Goal: Information Seeking & Learning: Learn about a topic

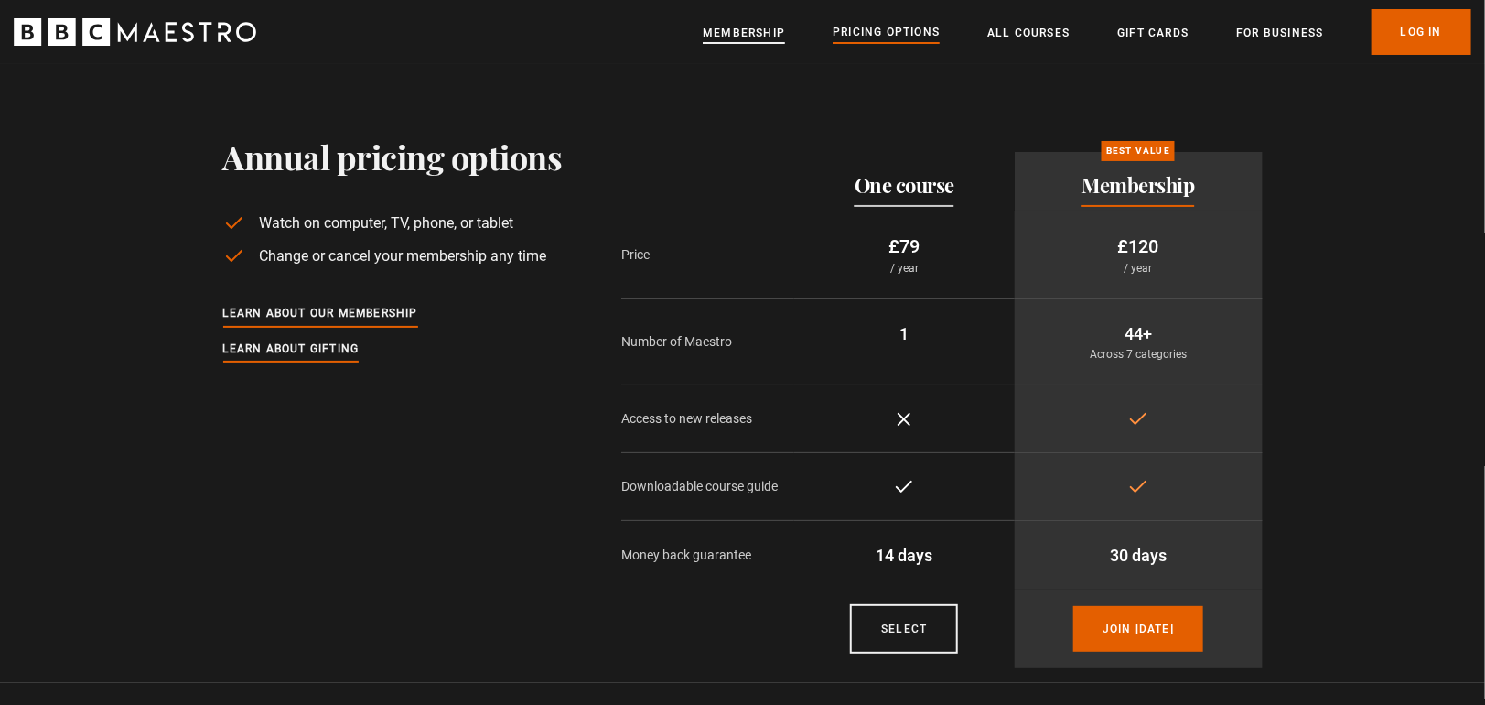
click at [753, 33] on link "Membership" at bounding box center [744, 33] width 82 height 18
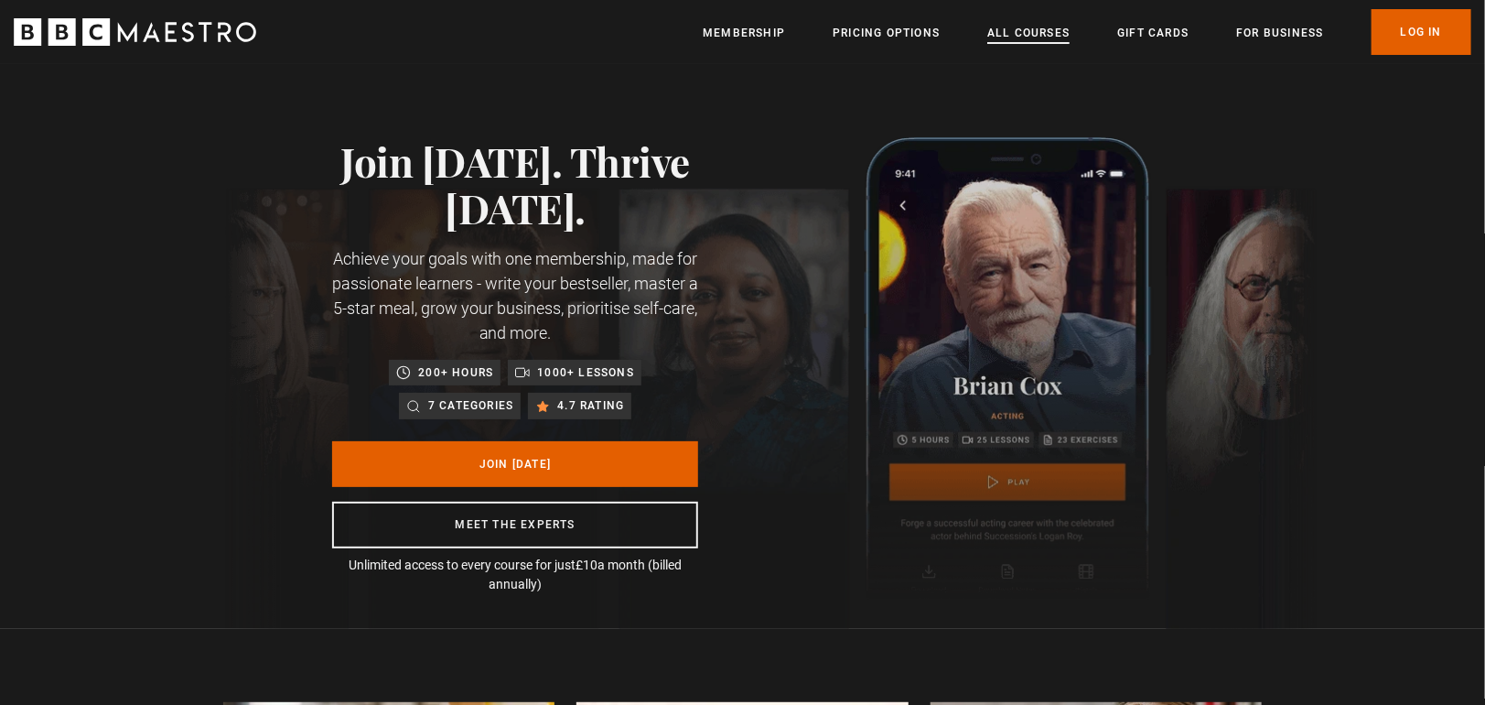
click at [1045, 34] on link "All Courses" at bounding box center [1029, 33] width 82 height 18
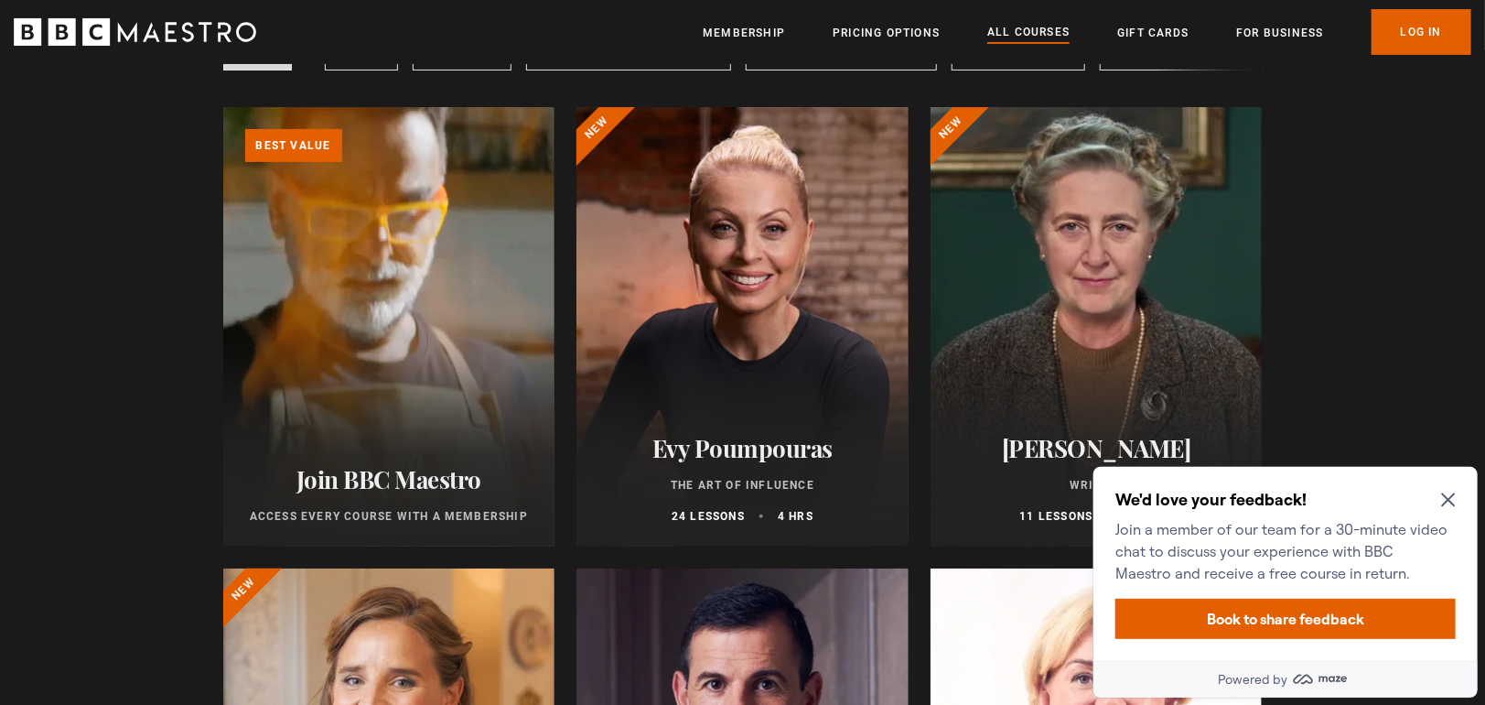
click at [1449, 498] on icon "Close Maze Prompt" at bounding box center [1448, 499] width 14 height 14
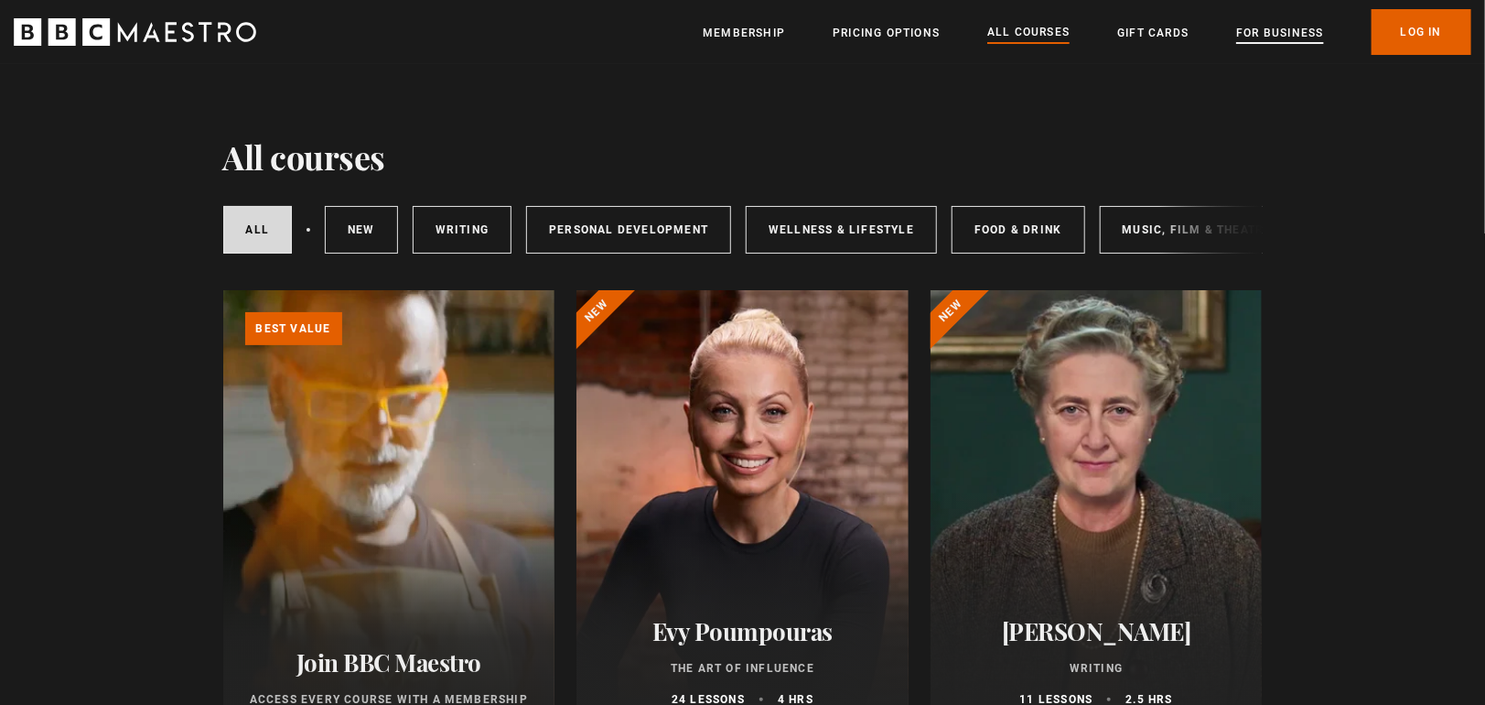
click at [1291, 37] on link "For business" at bounding box center [1280, 33] width 87 height 18
click at [344, 232] on link "New courses" at bounding box center [361, 230] width 73 height 48
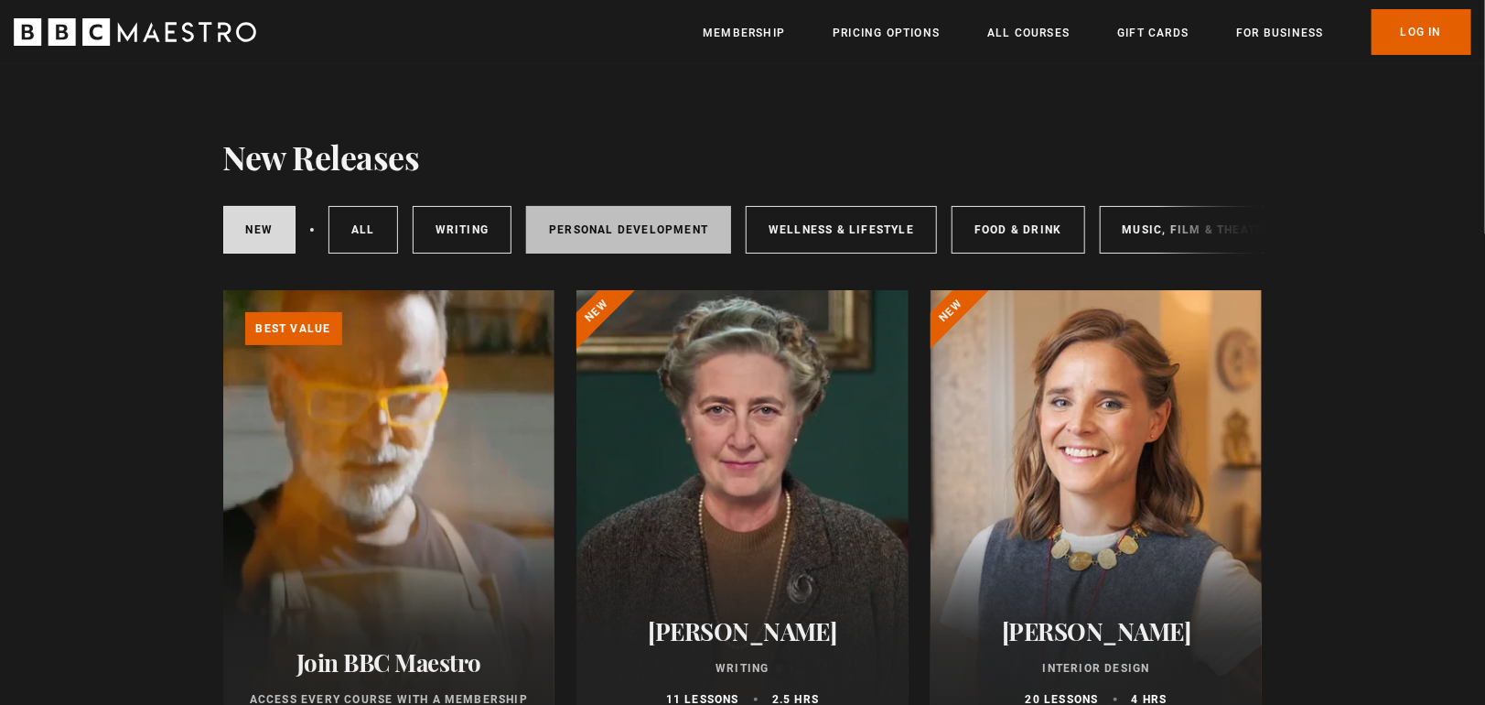
click at [604, 235] on link "Personal Development" at bounding box center [628, 230] width 205 height 48
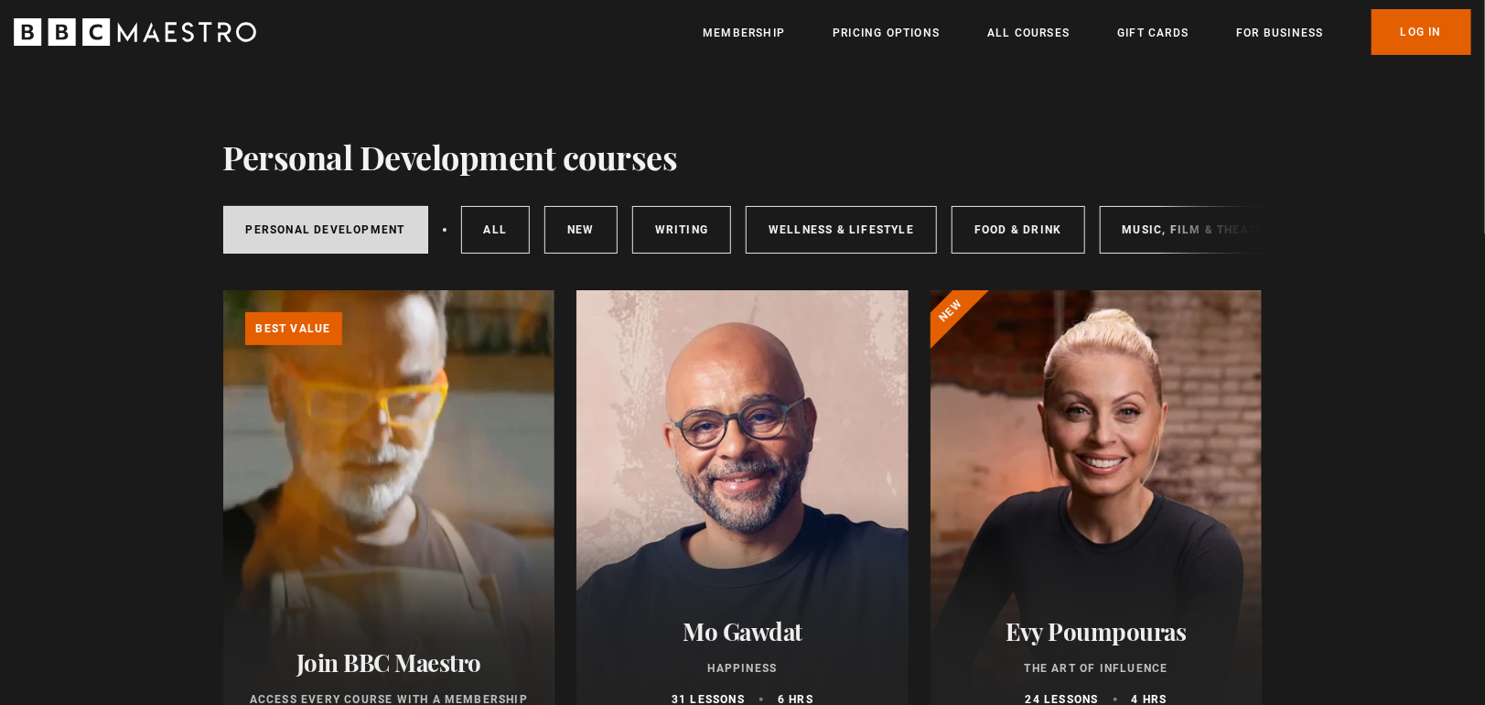
drag, startPoint x: 766, startPoint y: 258, endPoint x: 871, endPoint y: 277, distance: 107.0
click at [871, 275] on div "Personal Development All courses New courses Writing Wellness & Lifestyle Food …" at bounding box center [743, 226] width 1040 height 99
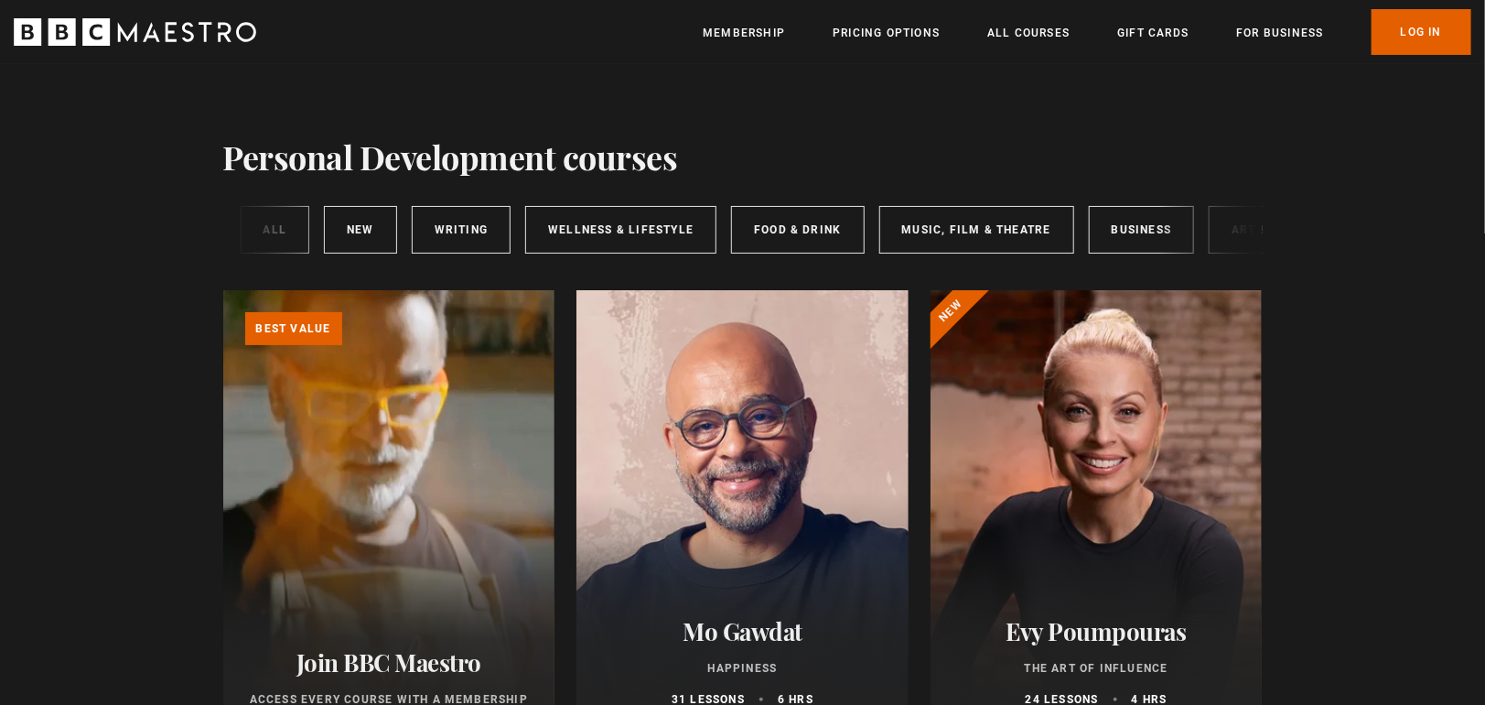
scroll to position [0, 297]
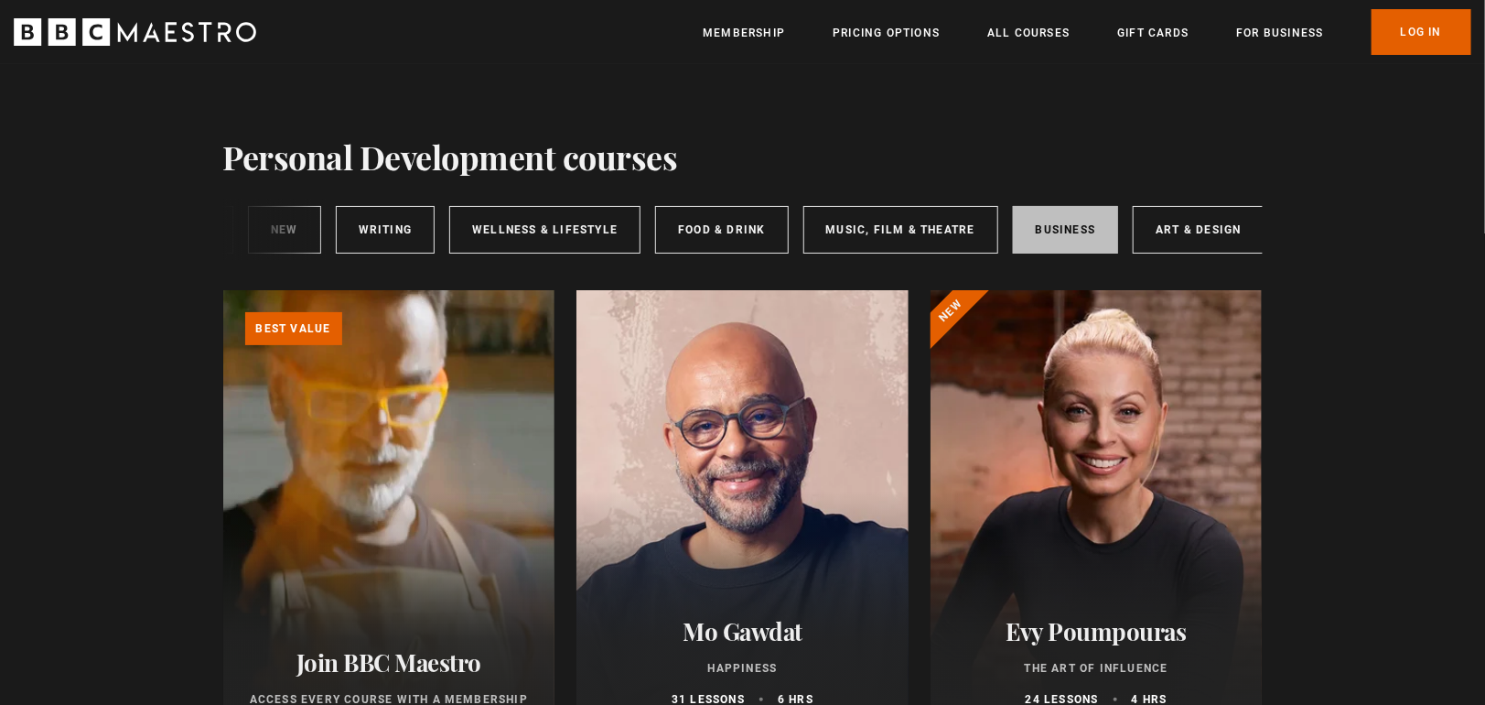
click at [1064, 243] on link "Business" at bounding box center [1066, 230] width 106 height 48
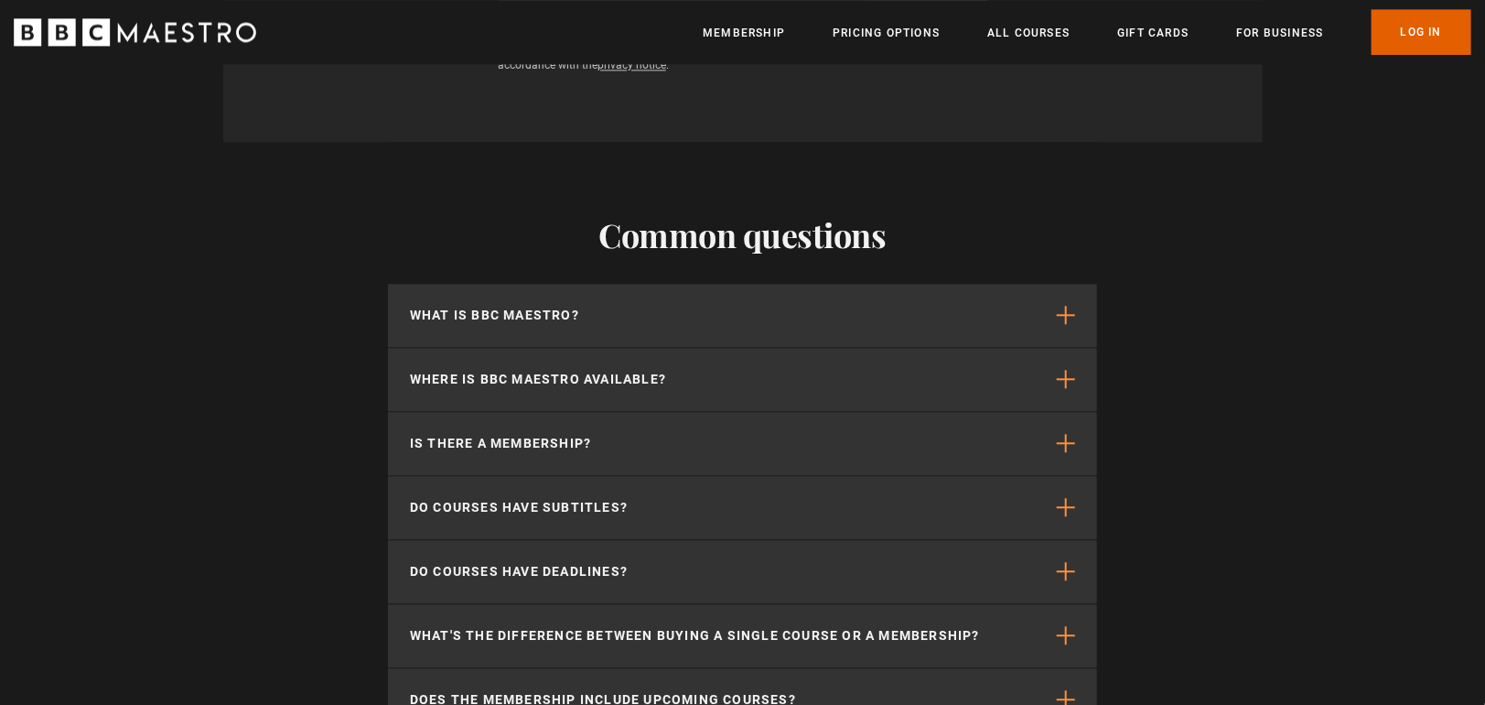
scroll to position [2105, 0]
